Goal: Task Accomplishment & Management: Complete application form

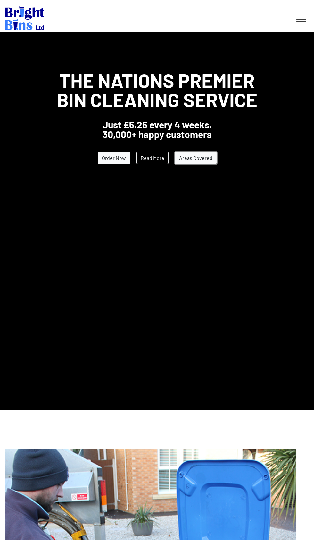
click at [191, 158] on link "Areas Covered" at bounding box center [196, 158] width 42 height 12
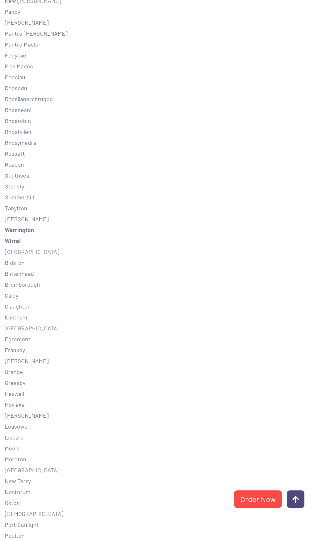
scroll to position [491, 0]
click at [247, 502] on link "Order Now" at bounding box center [258, 499] width 48 height 18
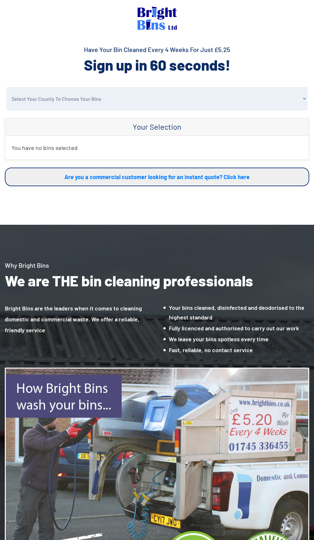
click at [39, 98] on select "Select Your County To Choose Your Bins Cheshire Conwy Denbighshire Flintshire S…" at bounding box center [157, 98] width 302 height 23
select select "Wirral"
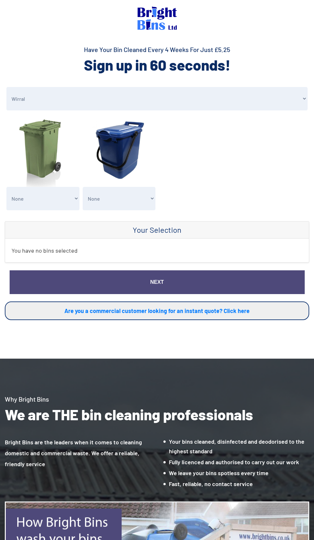
click at [113, 200] on select "None Clean my 1 Food Waste Bin - £2.00 Clean my 2 Food Waste Bins - £4.00 Clean…" at bounding box center [119, 198] width 73 height 23
click at [32, 190] on select "None General Waste Bin - X1 (£5.25) General Waste Bin - X2 (£10.50) General Was…" at bounding box center [42, 198] width 73 height 23
select select "1"
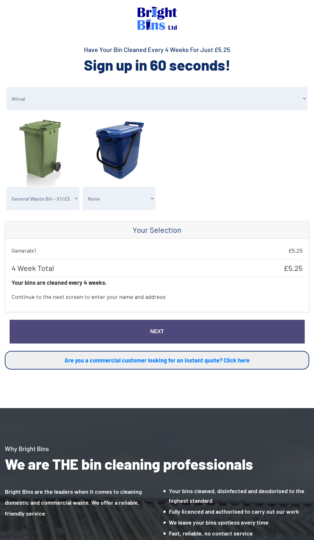
click at [250, 328] on link "Next" at bounding box center [157, 331] width 295 height 23
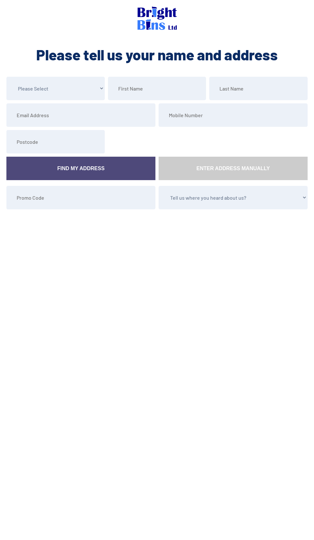
click at [26, 81] on select "Please Select Mr Mrs Miss Ms Dr Other" at bounding box center [55, 88] width 99 height 23
select select "Mrs"
click at [130, 89] on input "text" at bounding box center [157, 88] width 99 height 23
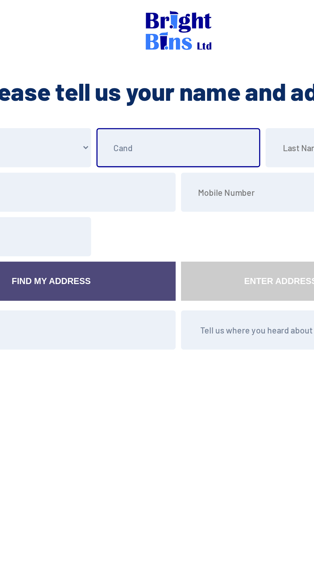
type input "Candice"
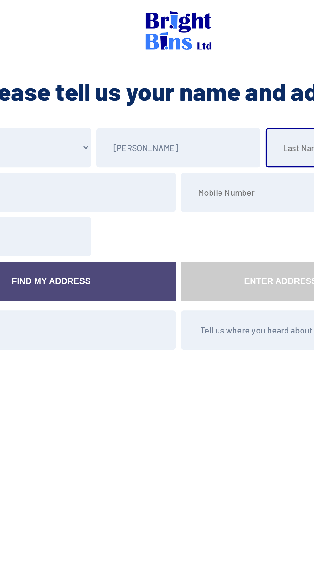
click at [224, 88] on input "text" at bounding box center [259, 88] width 99 height 23
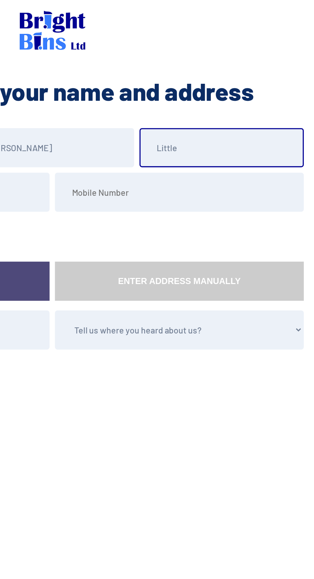
type input "Little"
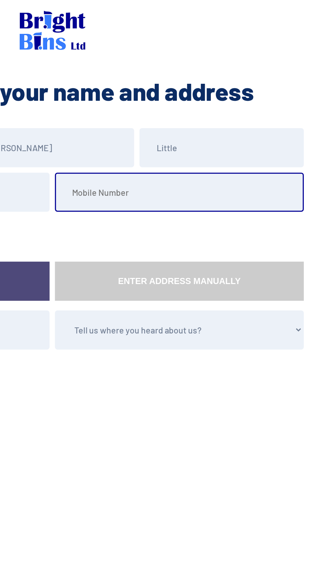
click at [181, 116] on input "tel" at bounding box center [233, 114] width 149 height 23
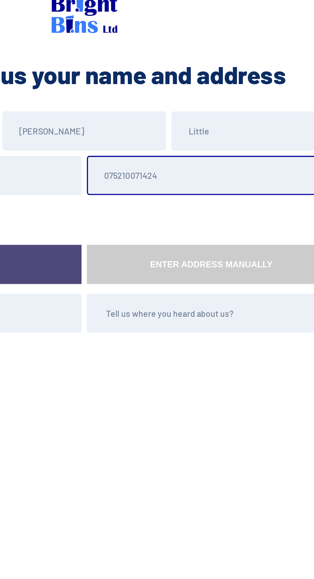
click at [188, 115] on input "075210071424" at bounding box center [233, 114] width 149 height 23
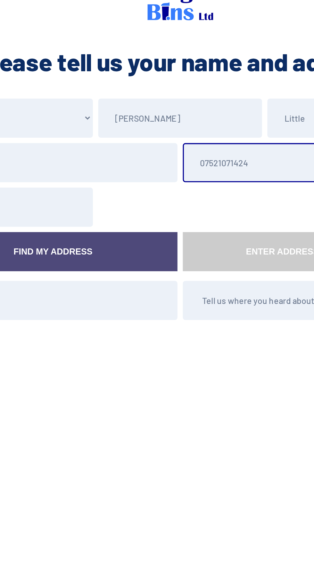
type input "07521071424"
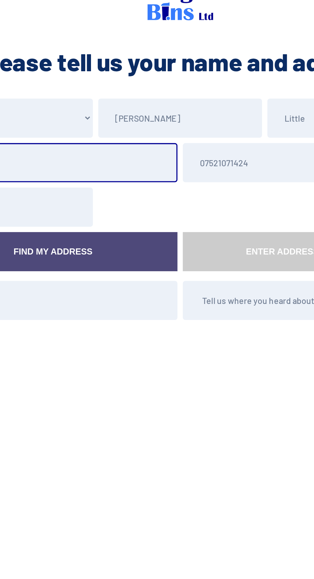
click at [72, 115] on input "email" at bounding box center [80, 114] width 149 height 23
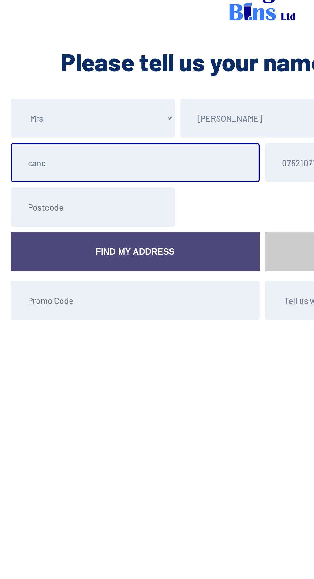
type input "candylittle84@gmail.com"
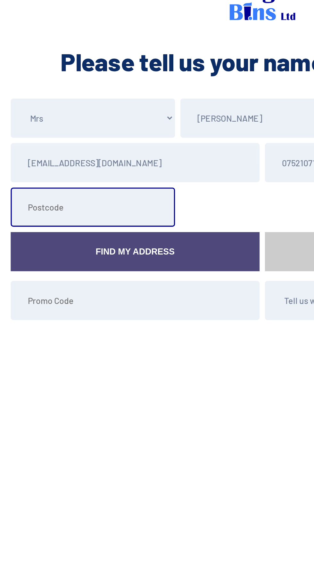
click at [24, 142] on input "text" at bounding box center [55, 141] width 99 height 23
type input "CH64 6UH"
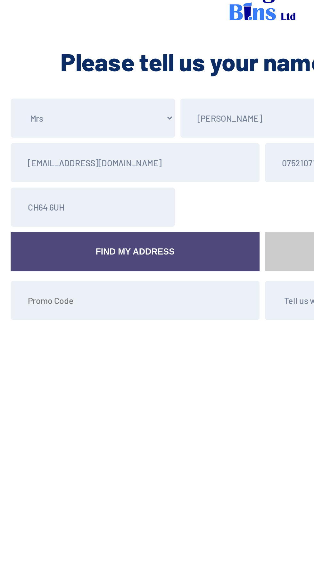
click at [61, 168] on link "Find My Address" at bounding box center [80, 168] width 149 height 23
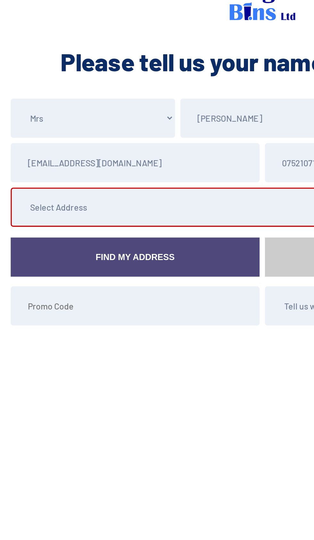
click at [29, 146] on select "Select Address 1 Algernon Close, , , , Willaston, Neston, Cheshire 4 Algernon C…" at bounding box center [106, 141] width 200 height 23
select select "Cheshire"
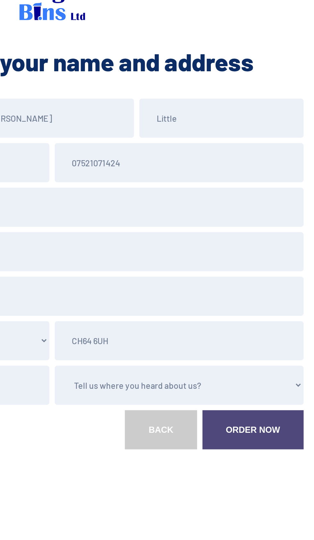
click at [287, 250] on select "Tell us where you heard about us? Word of Mouth Leaflet Sticker On Bin Spoke To…" at bounding box center [233, 248] width 149 height 23
select select "Social Media"
click at [284, 273] on link "Order Now" at bounding box center [277, 274] width 61 height 23
